Goal: Task Accomplishment & Management: Manage account settings

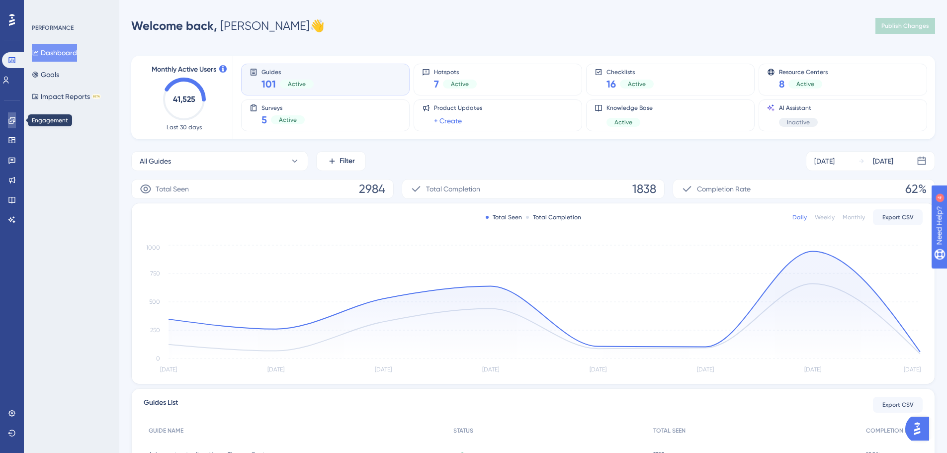
click at [10, 122] on icon at bounding box center [12, 120] width 8 height 8
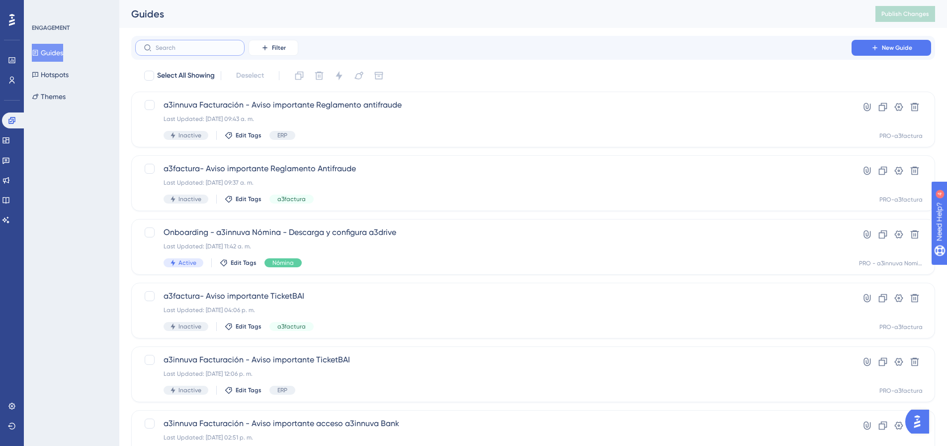
click at [195, 51] on input "text" at bounding box center [196, 47] width 81 height 7
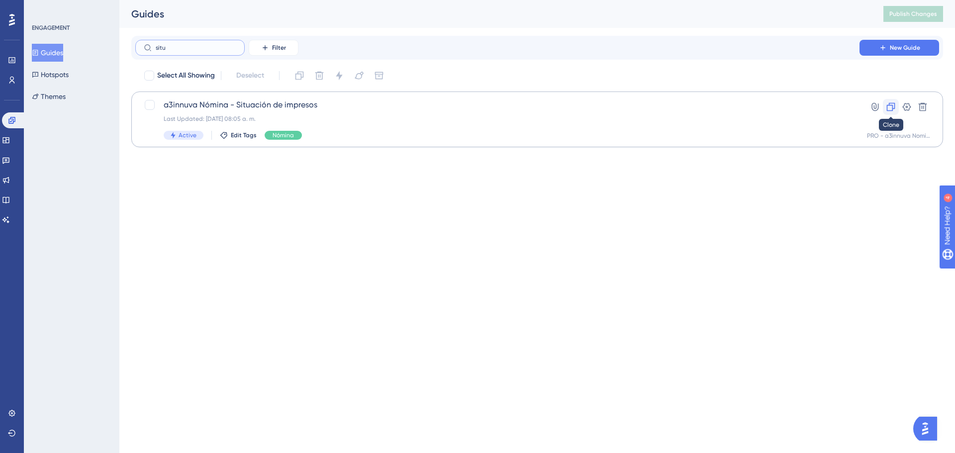
type input "situ"
click at [888, 106] on icon at bounding box center [891, 107] width 10 height 10
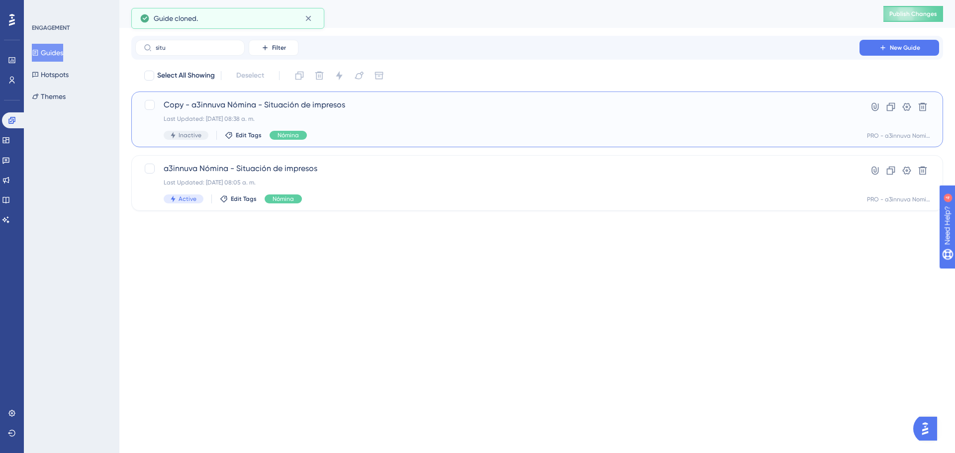
click at [323, 107] on span "Copy - a3innuva Nómina - Situación de impresos" at bounding box center [497, 105] width 667 height 12
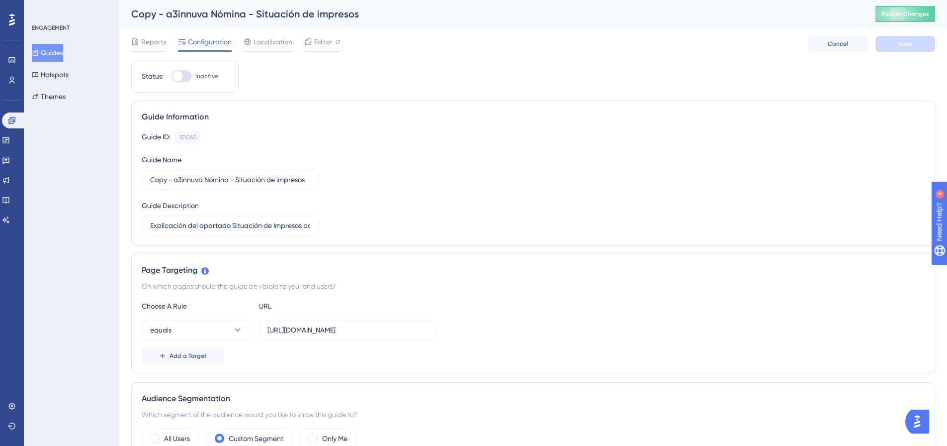
click at [157, 11] on div "Copy - a3innuva Nómina - Situación de impresos" at bounding box center [491, 14] width 720 height 14
click at [200, 13] on div "Copy - a3innuva Nómina - Situación de impresos" at bounding box center [491, 14] width 720 height 14
click at [321, 42] on span "Editor" at bounding box center [323, 42] width 18 height 12
drag, startPoint x: 174, startPoint y: 179, endPoint x: 132, endPoint y: 175, distance: 41.5
click at [132, 175] on div "Guide Information Guide ID: 151063 Copy Guide Name Copy - a3innuva Nómina - Sit…" at bounding box center [533, 172] width 804 height 145
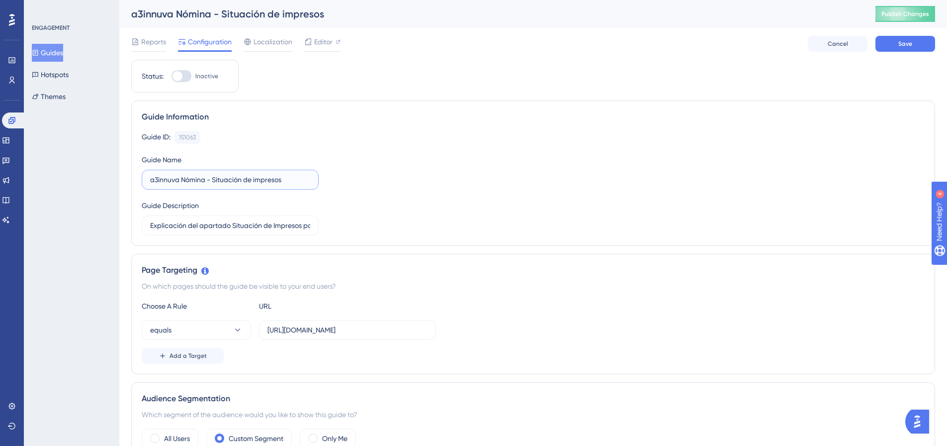
drag, startPoint x: 286, startPoint y: 177, endPoint x: 213, endPoint y: 181, distance: 73.2
click at [213, 181] on input "a3innuva Nómina - Situación de impresos" at bounding box center [230, 179] width 160 height 11
type input "a3innuva Nómina - Nueva imagen"
drag, startPoint x: 198, startPoint y: 225, endPoint x: 318, endPoint y: 230, distance: 120.4
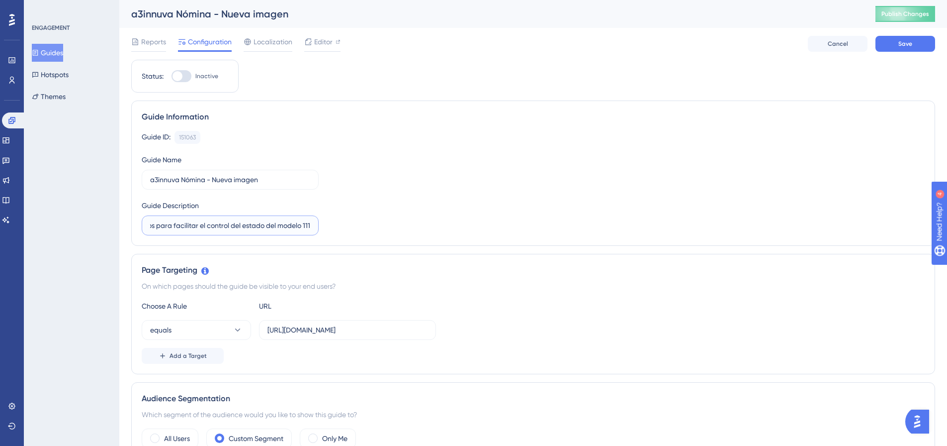
click at [318, 230] on label "Explicación del apartado Situación de Impresos para facilitar el control del es…" at bounding box center [230, 225] width 177 height 20
type input "Explicación del nuevo menú y cambio de ubicación de funcionalidades"
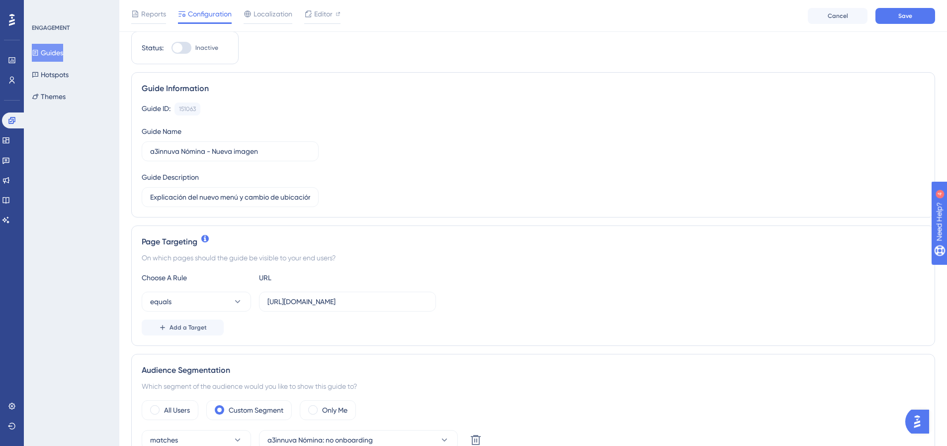
scroll to position [50, 0]
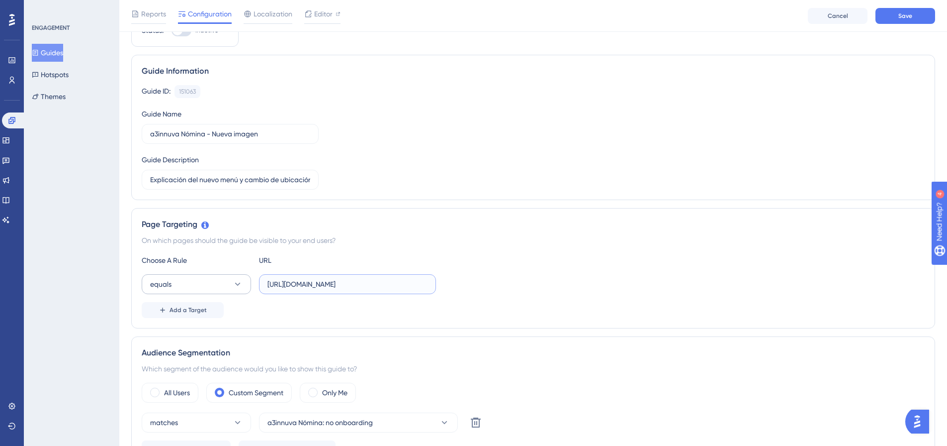
drag, startPoint x: 415, startPoint y: 287, endPoint x: 223, endPoint y: 276, distance: 191.8
click at [223, 276] on div "equals https://a3innuva-nomina.wolterskluwer.es/" at bounding box center [289, 284] width 294 height 20
paste input "https://si-a3innuva-nomina.a3software.com/"
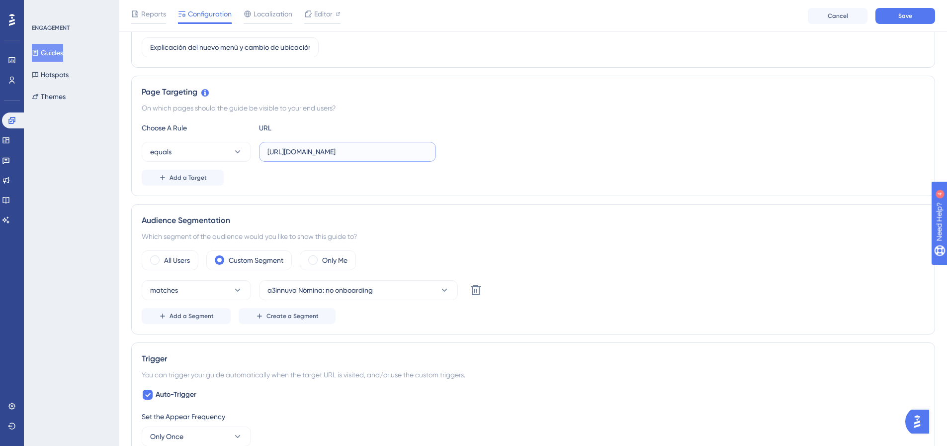
scroll to position [199, 0]
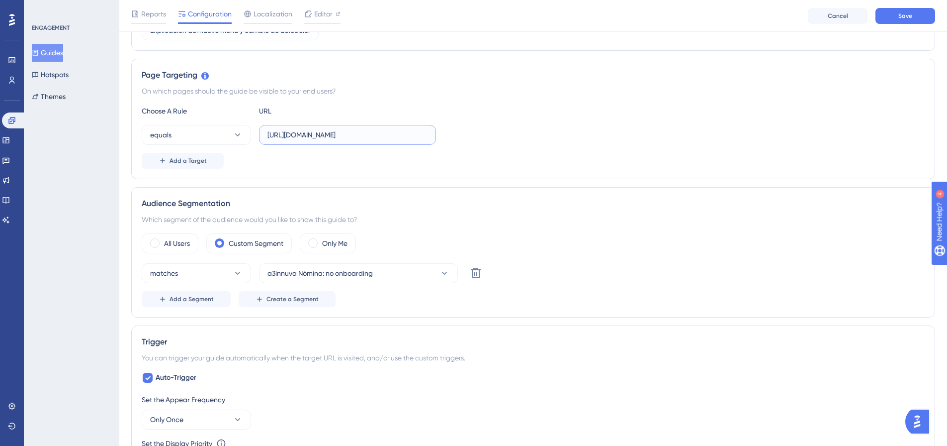
type input "https://si-a3innuva-nomina.a3software.com/"
click at [601, 262] on div "All Users Custom Segment Only Me matches a3innuva Nómina: no onboarding Delete …" at bounding box center [533, 270] width 783 height 74
click at [480, 272] on icon at bounding box center [476, 273] width 10 height 10
click at [237, 273] on icon at bounding box center [238, 273] width 10 height 10
click at [498, 290] on div "matches matches matches doesn't match doesn't match Choose a segment Add a Segm…" at bounding box center [533, 285] width 783 height 44
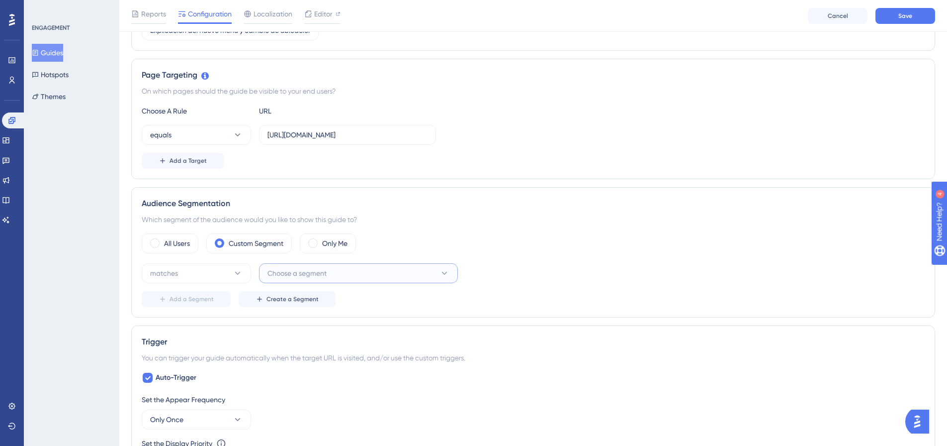
click at [412, 271] on button "Choose a segment" at bounding box center [358, 273] width 199 height 20
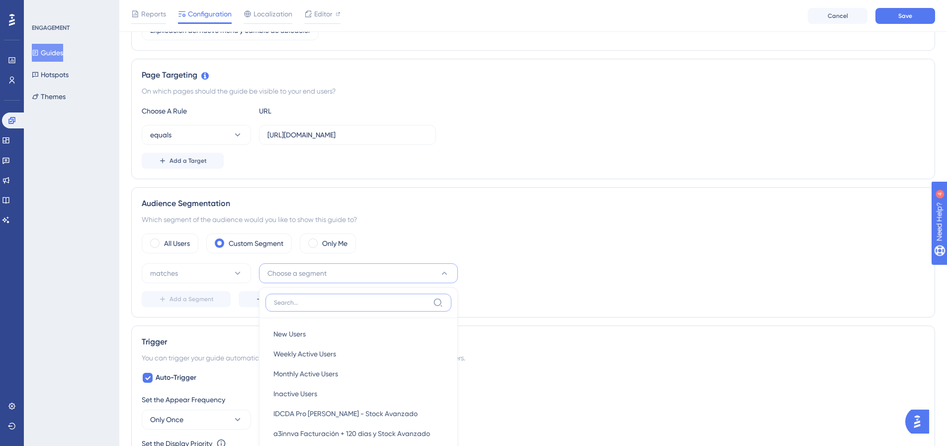
scroll to position [343, 0]
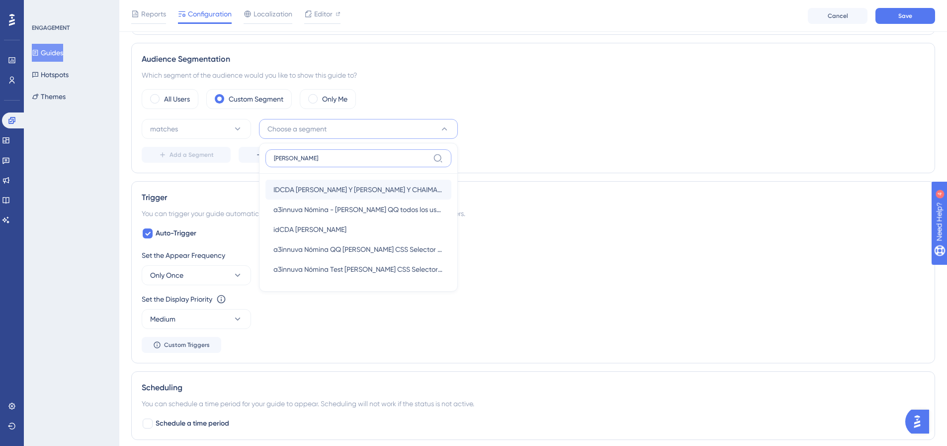
type input "ester"
click at [339, 191] on span "IDCDA TERE Y ESTER Y CHAIMAE Y MONI" at bounding box center [359, 190] width 170 height 12
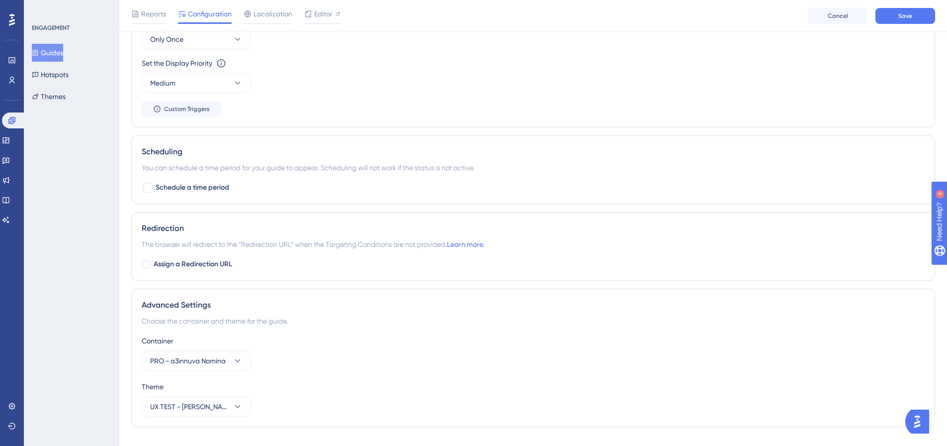
scroll to position [592, 0]
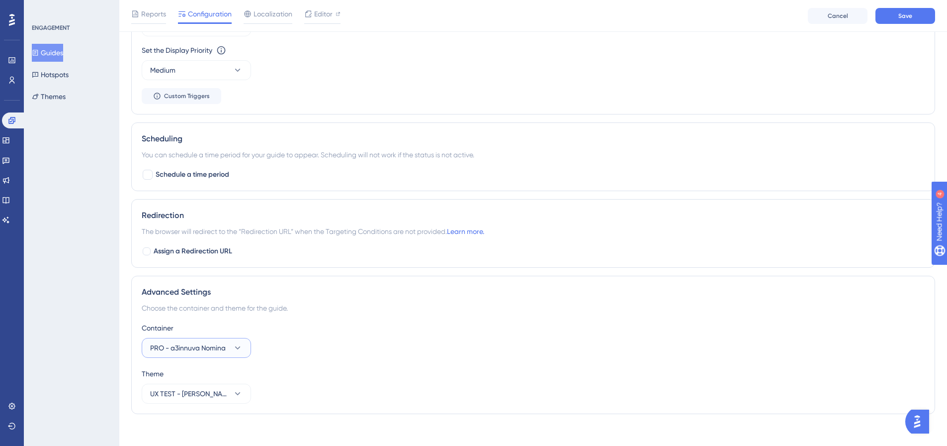
click at [235, 341] on button "PRO - a3innuva Nomina" at bounding box center [196, 348] width 109 height 20
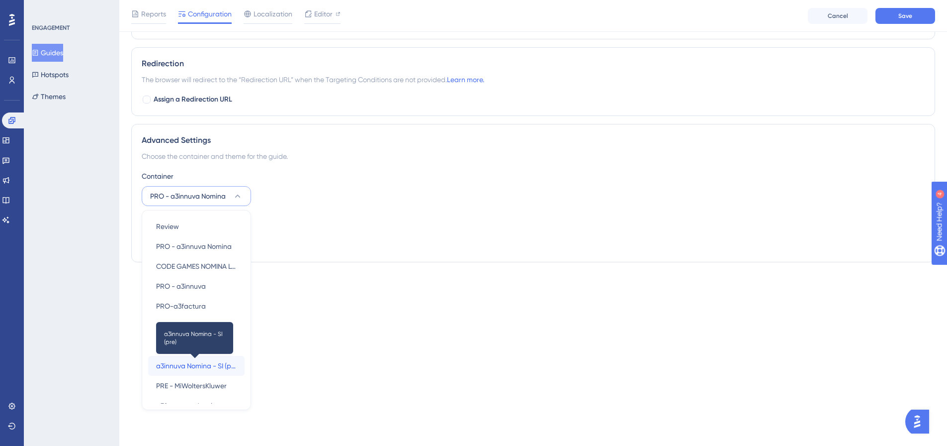
click at [197, 368] on span "a3innuva Nomina - SI (pre)" at bounding box center [196, 366] width 81 height 12
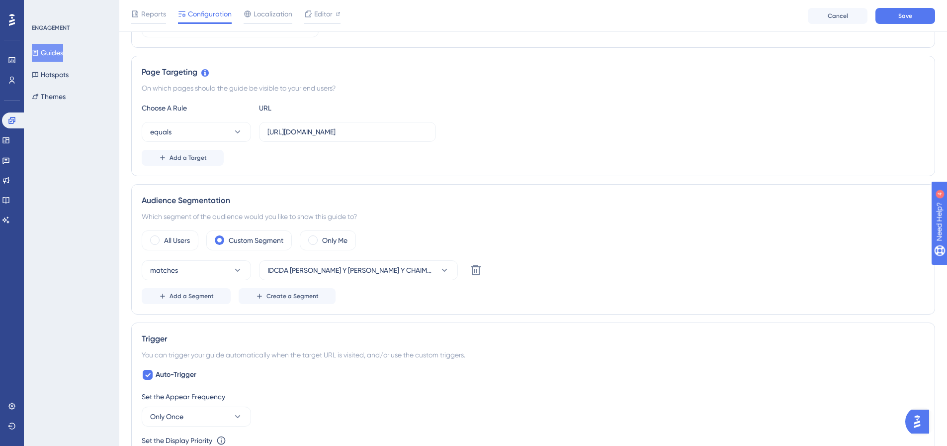
scroll to position [152, 0]
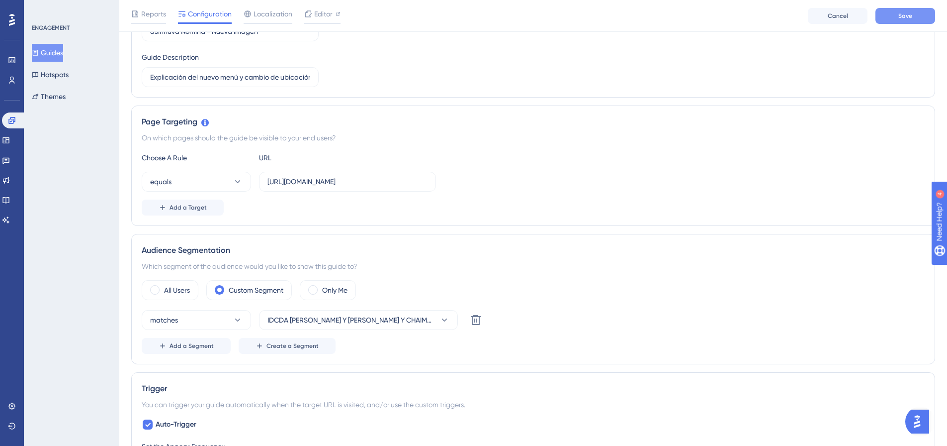
click at [909, 20] on button "Save" at bounding box center [906, 16] width 60 height 16
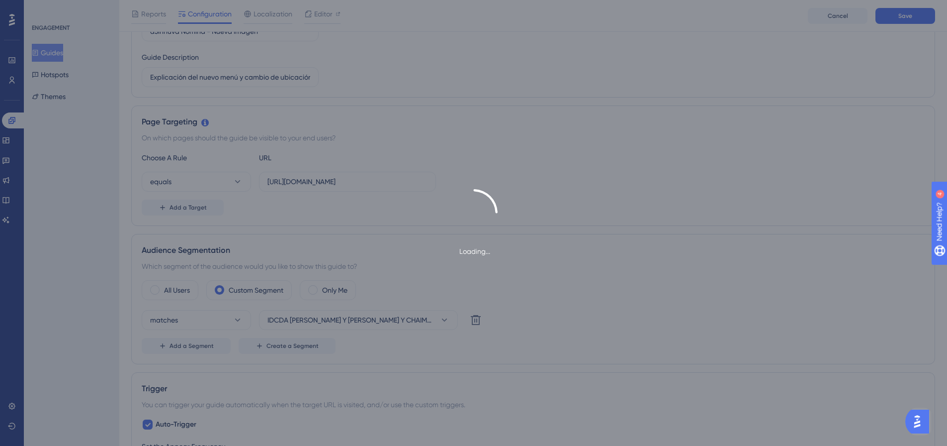
type input "a3innuva Nómina - Nueva imagen"
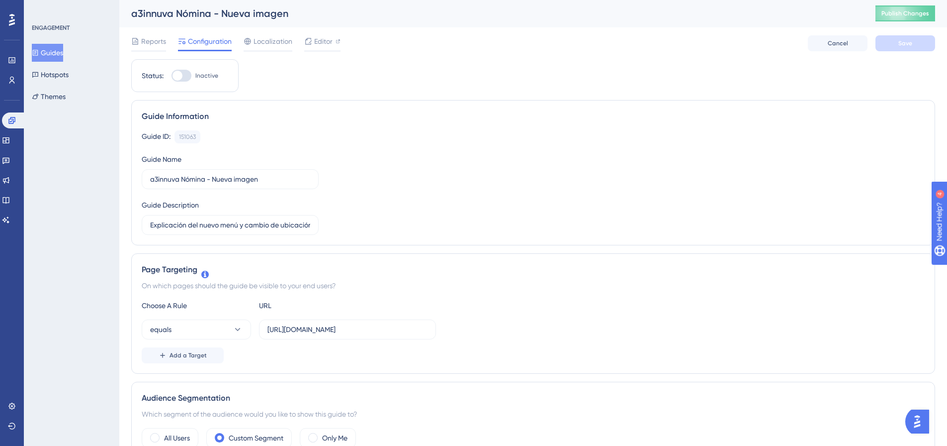
scroll to position [0, 0]
click at [321, 43] on span "Editor" at bounding box center [323, 42] width 18 height 12
click at [921, 16] on span "Publish Changes" at bounding box center [906, 14] width 48 height 8
drag, startPoint x: 11, startPoint y: 139, endPoint x: 9, endPoint y: 124, distance: 15.5
click at [10, 138] on icon at bounding box center [6, 140] width 8 height 8
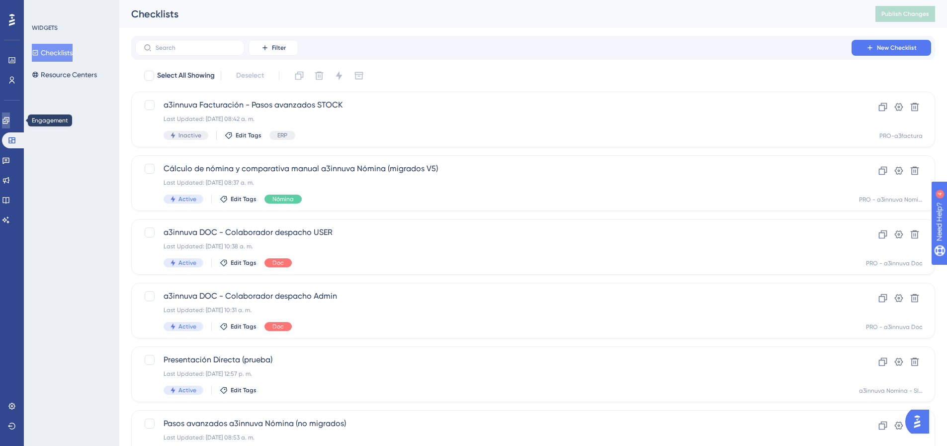
click at [9, 118] on icon at bounding box center [5, 120] width 6 height 6
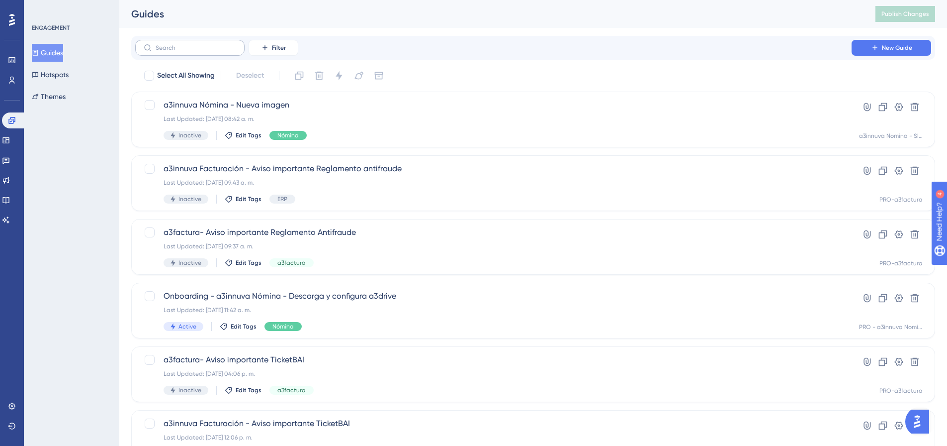
click at [203, 43] on label at bounding box center [189, 48] width 109 height 16
click at [203, 44] on input "text" at bounding box center [196, 47] width 81 height 7
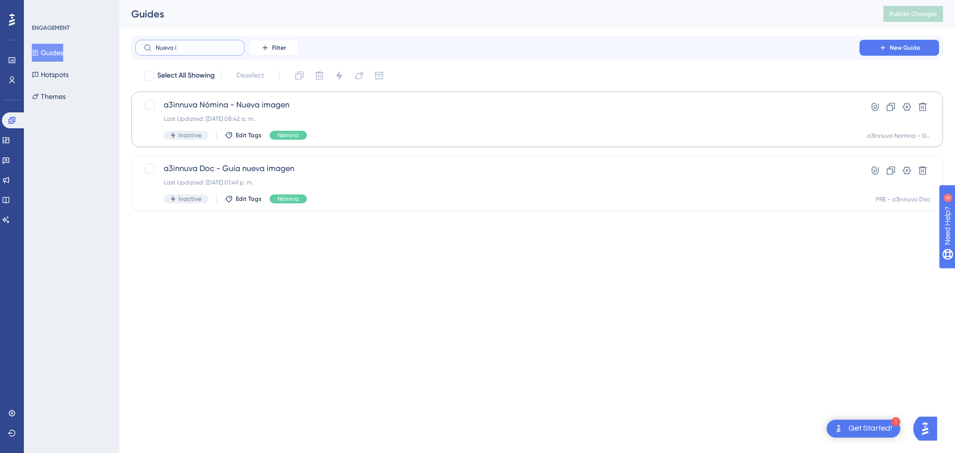
type input "Nueva i"
click at [253, 111] on div "a3innuva Nómina - Nueva imagen Last Updated: 02 sept 2025 08:42 a. m. Inactive …" at bounding box center [497, 119] width 667 height 41
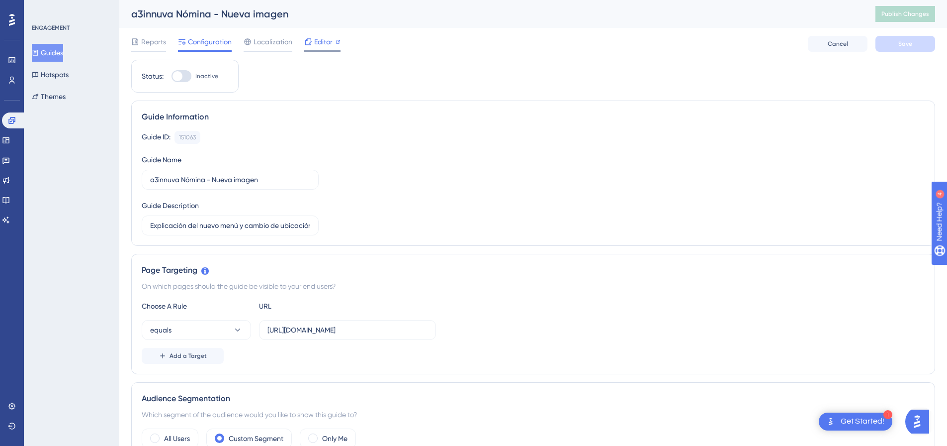
click at [317, 39] on span "Editor" at bounding box center [323, 42] width 18 height 12
click at [155, 42] on span "Reports" at bounding box center [153, 42] width 25 height 12
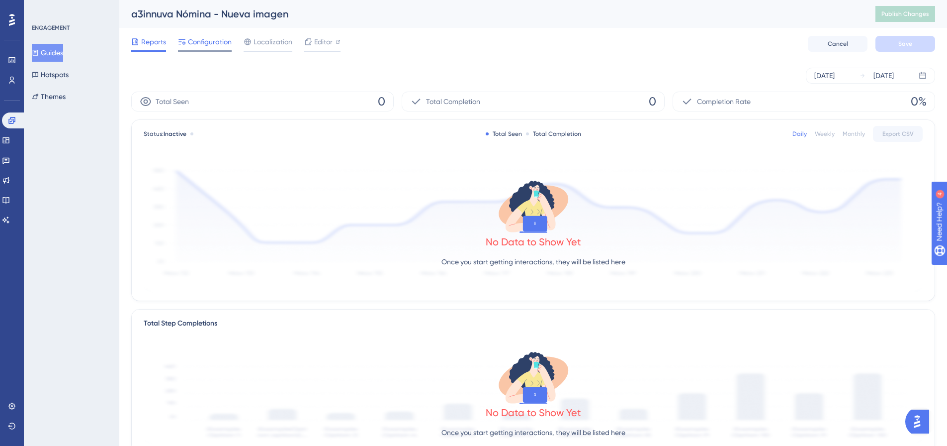
click at [210, 46] on span "Configuration" at bounding box center [210, 42] width 44 height 12
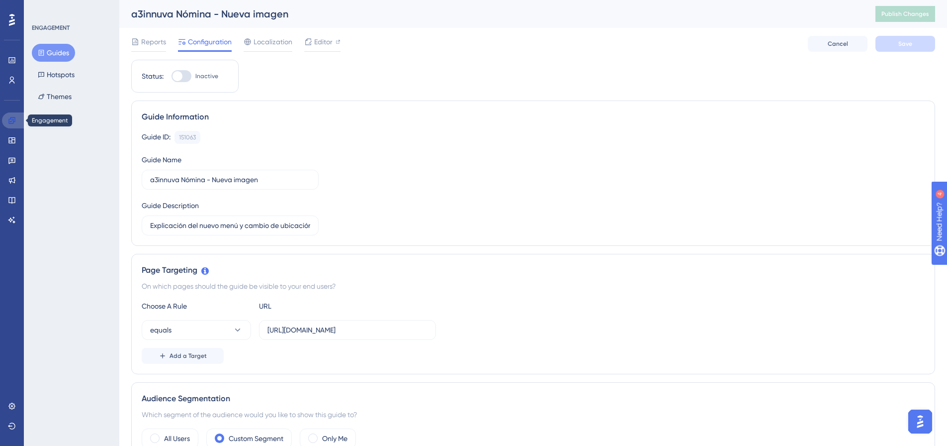
click at [15, 121] on icon at bounding box center [11, 120] width 6 height 6
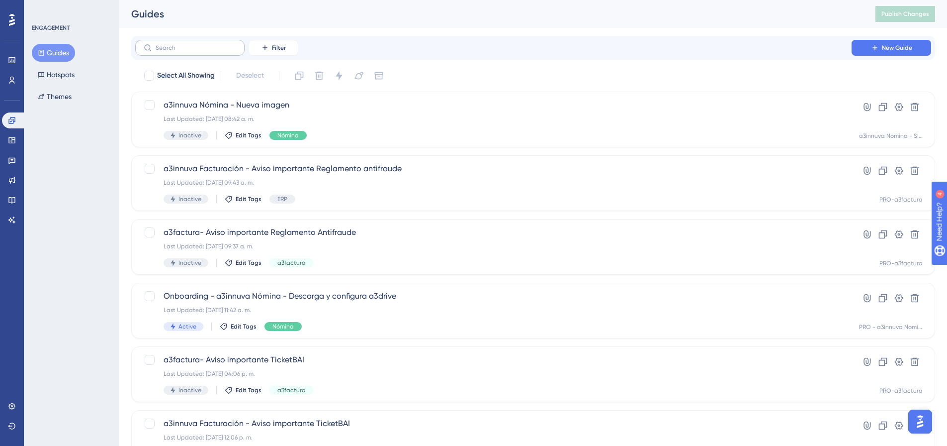
click at [176, 52] on label at bounding box center [189, 48] width 109 height 16
click at [176, 51] on input "text" at bounding box center [196, 47] width 81 height 7
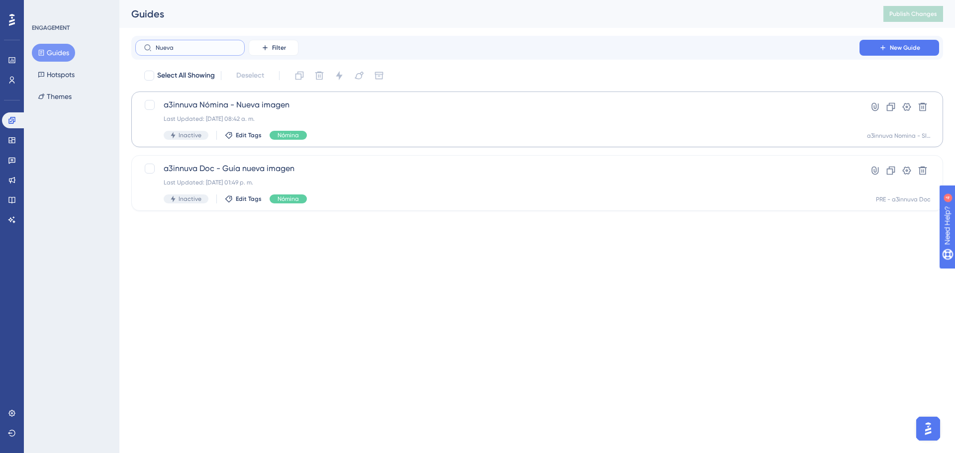
type input "Nueva"
click at [238, 115] on div "Last Updated: 02 sept 2025 08:42 a. m." at bounding box center [497, 119] width 667 height 8
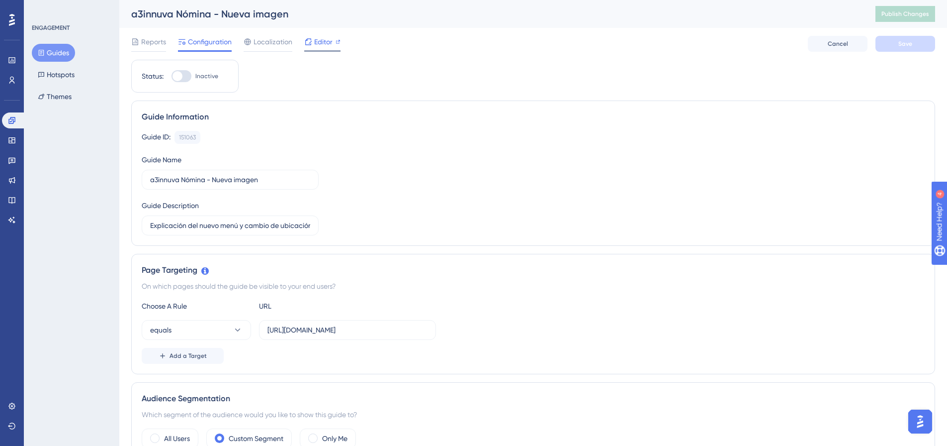
click at [320, 40] on span "Editor" at bounding box center [323, 42] width 18 height 12
